Goal: Information Seeking & Learning: Learn about a topic

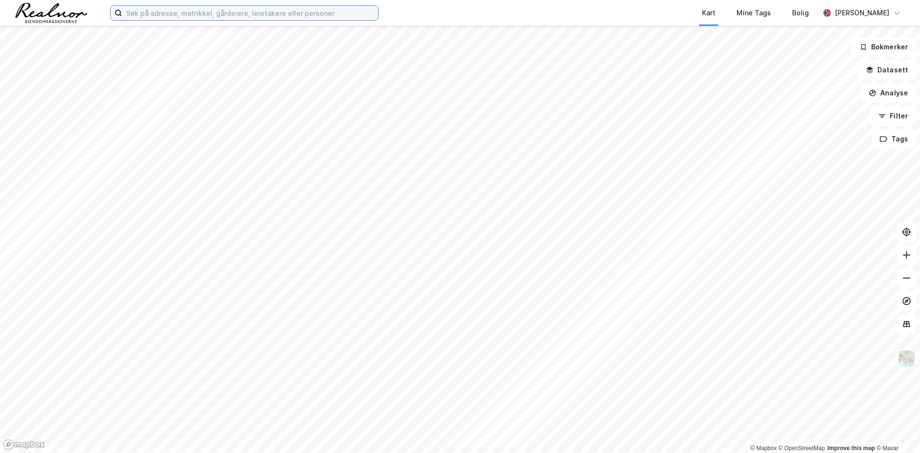
click at [193, 12] on input at bounding box center [250, 13] width 256 height 14
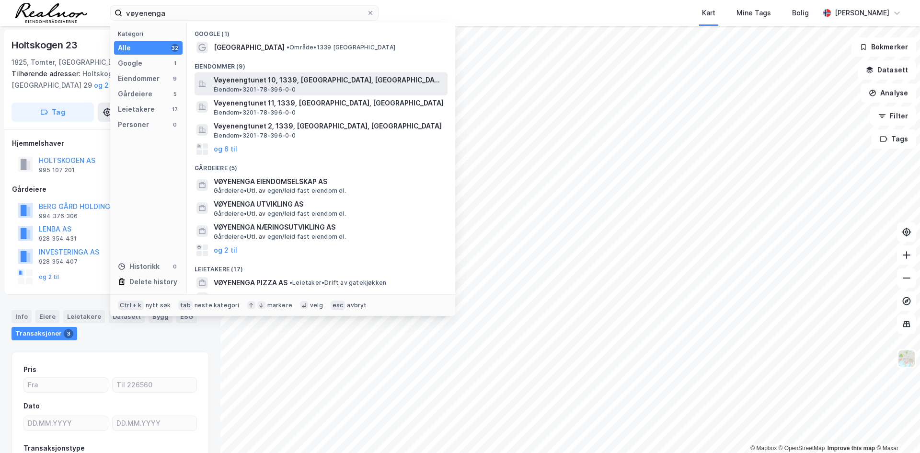
click at [264, 85] on span "Vøyenengtunet 10, 1339, [GEOGRAPHIC_DATA], [GEOGRAPHIC_DATA]" at bounding box center [329, 80] width 230 height 12
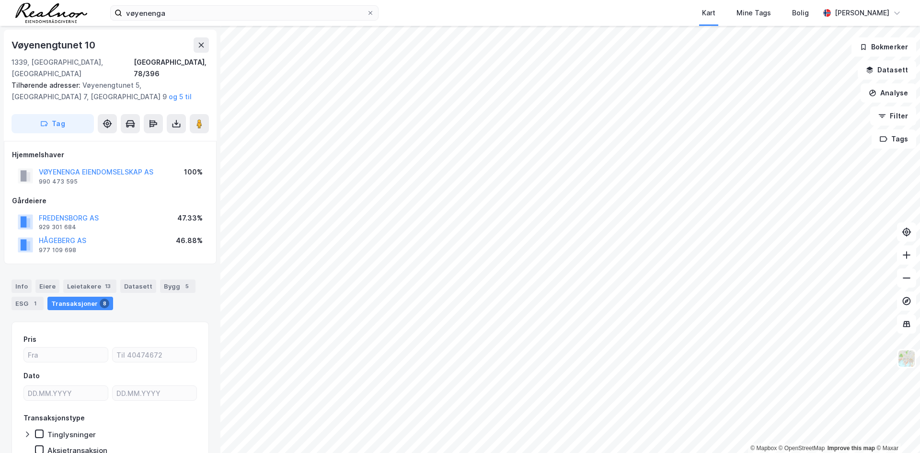
click at [191, 46] on div "Vøyenengtunet 10" at bounding box center [111, 44] width 198 height 15
click at [196, 46] on button at bounding box center [201, 44] width 15 height 15
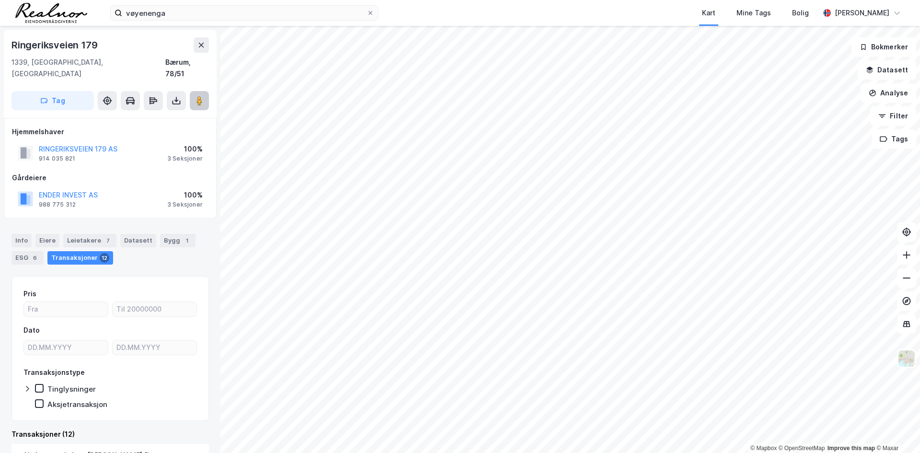
click at [197, 96] on image at bounding box center [200, 101] width 6 height 10
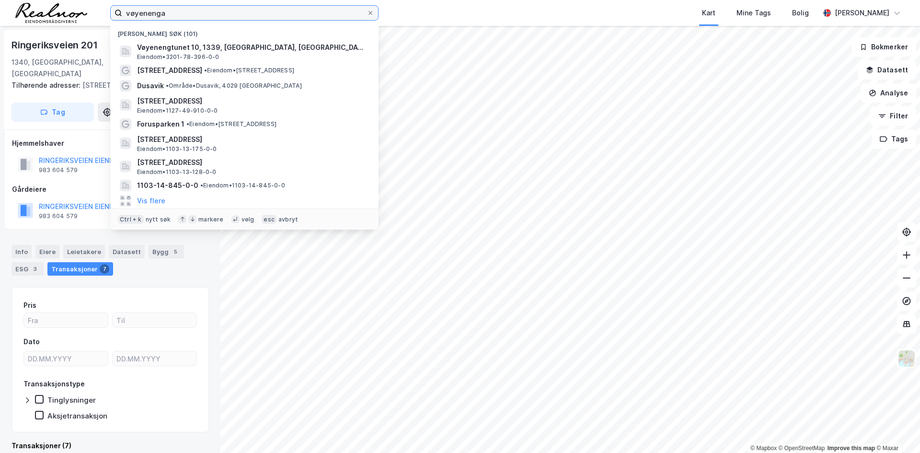
drag, startPoint x: 170, startPoint y: 17, endPoint x: -35, endPoint y: -4, distance: 206.8
click at [0, 0] on html "vøyenenga Nylige søk (101) [GEOGRAPHIC_DATA] 10, 1339, [GEOGRAPHIC_DATA], [GEOG…" at bounding box center [460, 226] width 920 height 453
type input "forus"
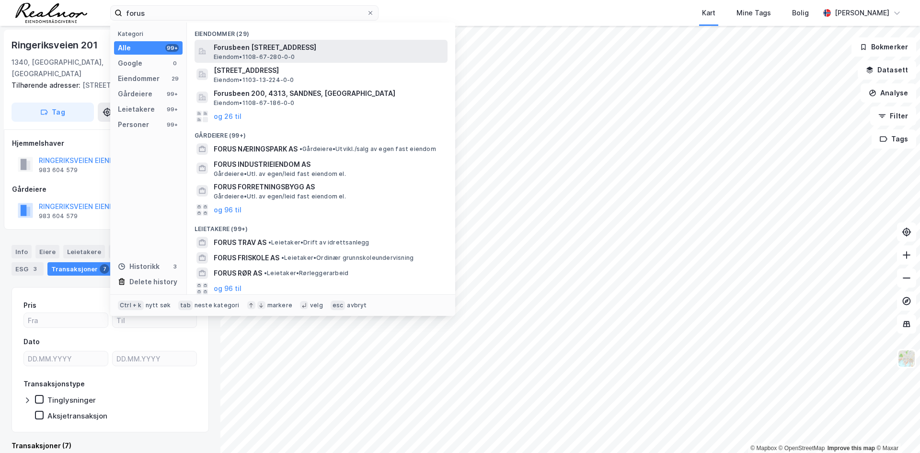
click at [260, 50] on span "Forusbeen [STREET_ADDRESS]" at bounding box center [329, 48] width 230 height 12
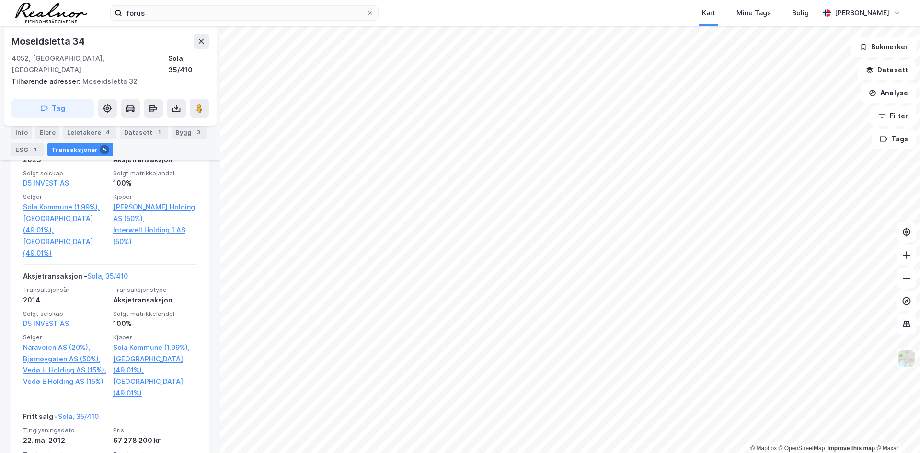
scroll to position [505, 0]
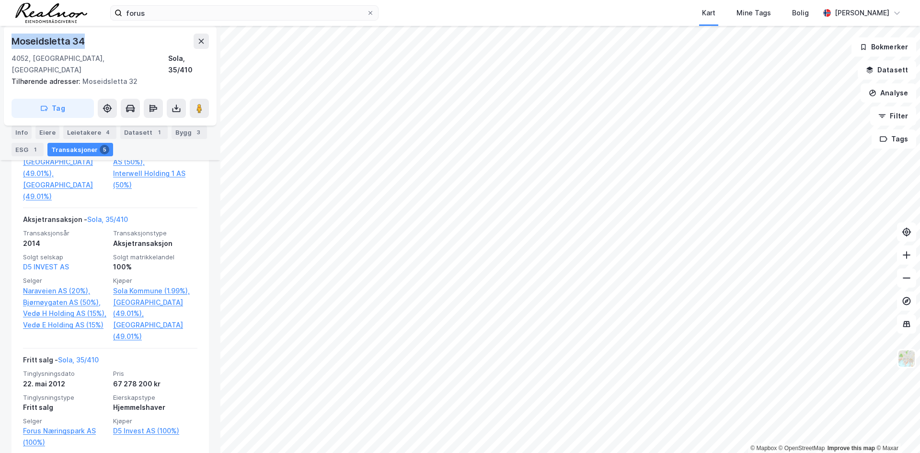
drag, startPoint x: 98, startPoint y: 43, endPoint x: 9, endPoint y: 39, distance: 89.2
click at [9, 39] on div "[STREET_ADDRESS] Tilhørende adresser: [STREET_ADDRESS] Tag" at bounding box center [110, 76] width 213 height 100
click at [11, 41] on div "[STREET_ADDRESS] Tilhørende adresser: [STREET_ADDRESS] Tag" at bounding box center [110, 76] width 213 height 100
drag, startPoint x: 11, startPoint y: 41, endPoint x: 86, endPoint y: 40, distance: 74.8
click at [86, 40] on div "[STREET_ADDRESS] Tilhørende adresser: [STREET_ADDRESS] Tag" at bounding box center [110, 76] width 213 height 100
